Goal: Communication & Community: Participate in discussion

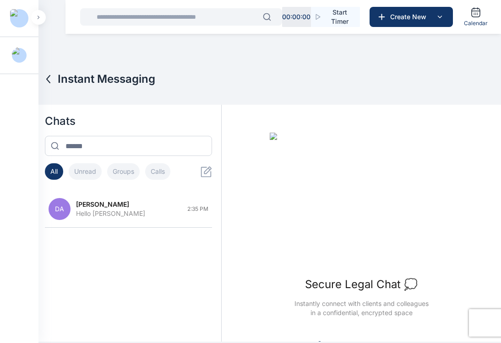
click at [150, 222] on button "DA [PERSON_NAME] Hello [PERSON_NAME] 2:35 PM" at bounding box center [128, 209] width 167 height 37
click at [97, 217] on div "Hello [PERSON_NAME]" at bounding box center [129, 213] width 106 height 9
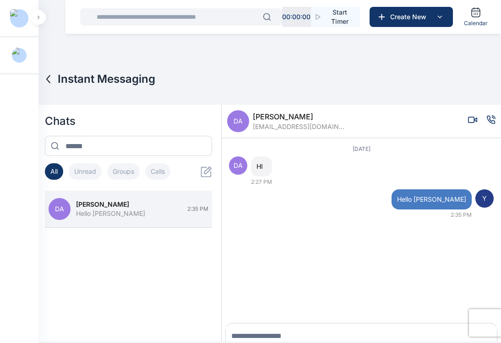
scroll to position [13, 0]
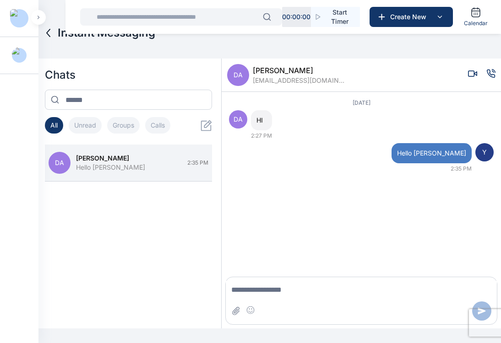
click at [323, 289] on textarea "Message input" at bounding box center [361, 290] width 271 height 18
click at [308, 289] on textarea "Message input" at bounding box center [361, 290] width 271 height 18
type textarea "****"
click at [38, 17] on icon "button" at bounding box center [38, 18] width 3 height 4
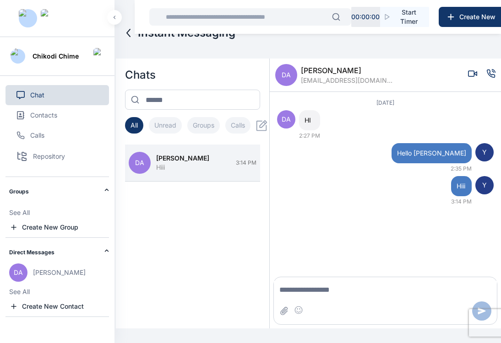
click at [264, 122] on icon at bounding box center [261, 125] width 11 height 11
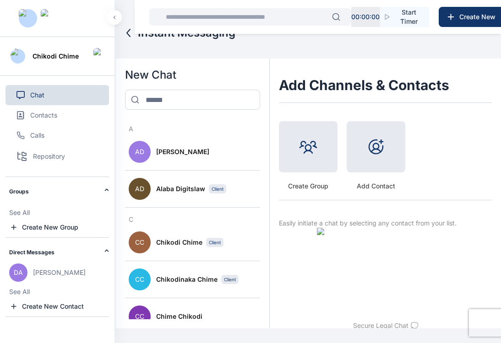
click at [103, 19] on button at bounding box center [57, 18] width 100 height 15
click at [114, 17] on icon "button" at bounding box center [114, 18] width 3 height 4
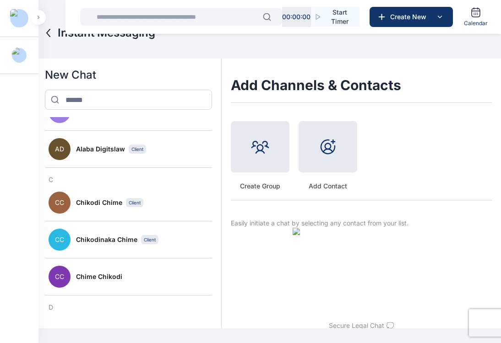
scroll to position [47, 0]
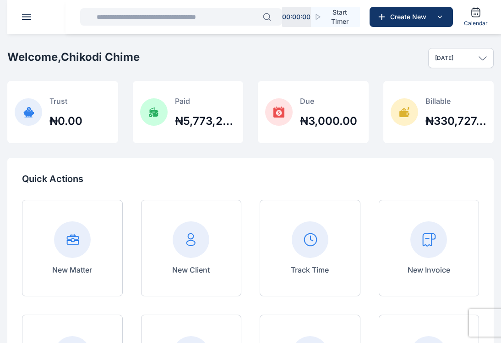
scroll to position [0, 0]
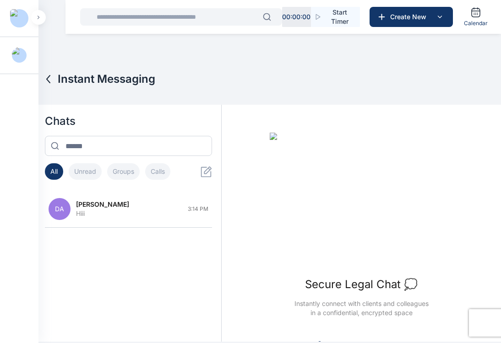
click at [208, 171] on icon at bounding box center [206, 171] width 11 height 11
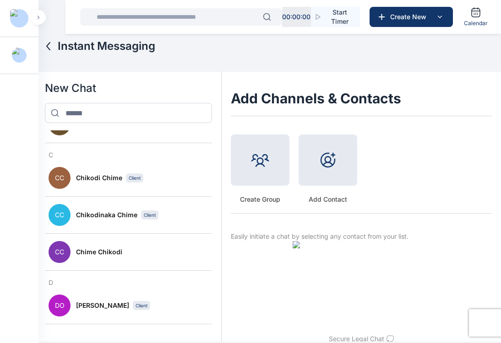
scroll to position [123, 0]
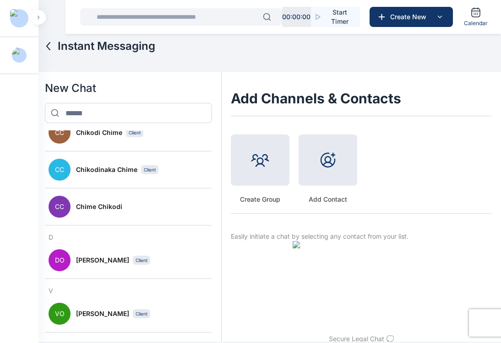
click at [87, 289] on span "[PERSON_NAME]" at bounding box center [102, 313] width 53 height 9
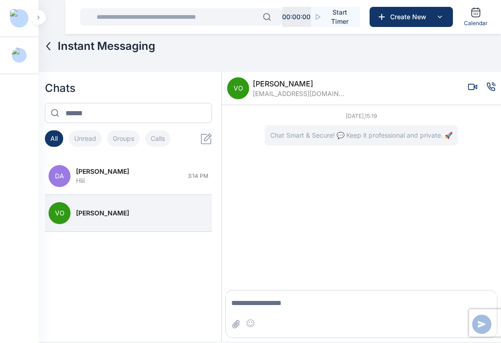
click at [206, 141] on icon at bounding box center [208, 137] width 8 height 8
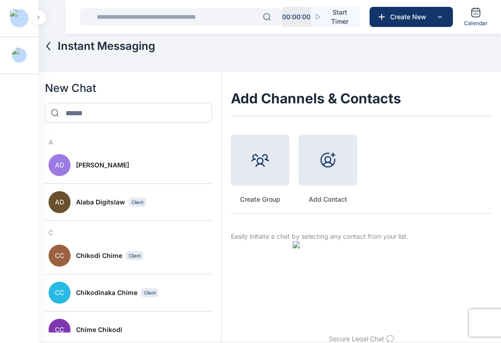
click at [49, 45] on icon at bounding box center [48, 46] width 11 height 11
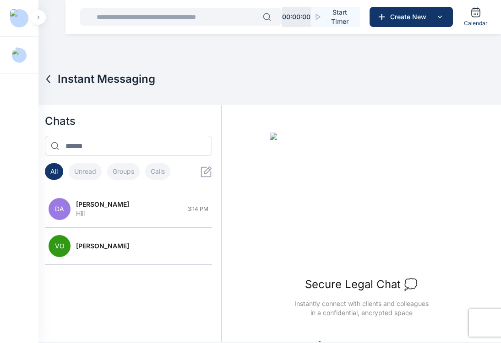
click at [205, 173] on icon at bounding box center [208, 170] width 8 height 8
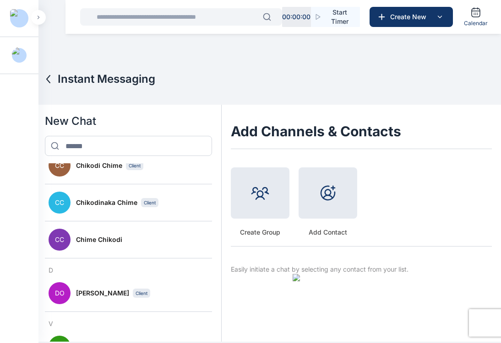
scroll to position [33, 0]
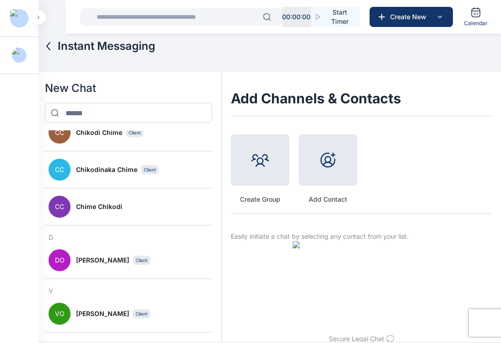
click at [104, 262] on span "[PERSON_NAME]" at bounding box center [102, 260] width 53 height 9
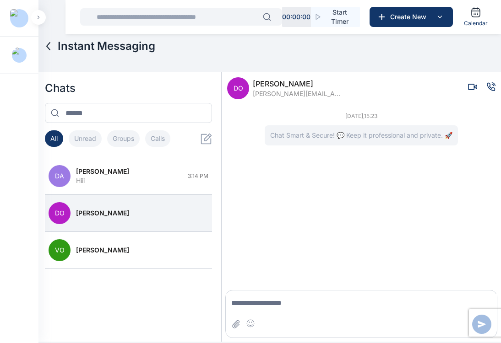
click at [303, 289] on textarea "Message input" at bounding box center [361, 303] width 271 height 18
type textarea "*****"
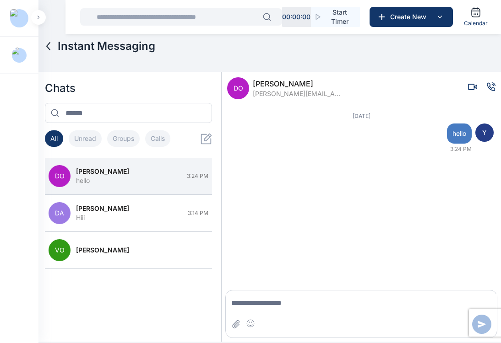
scroll to position [13, 0]
